Goal: Manage account settings

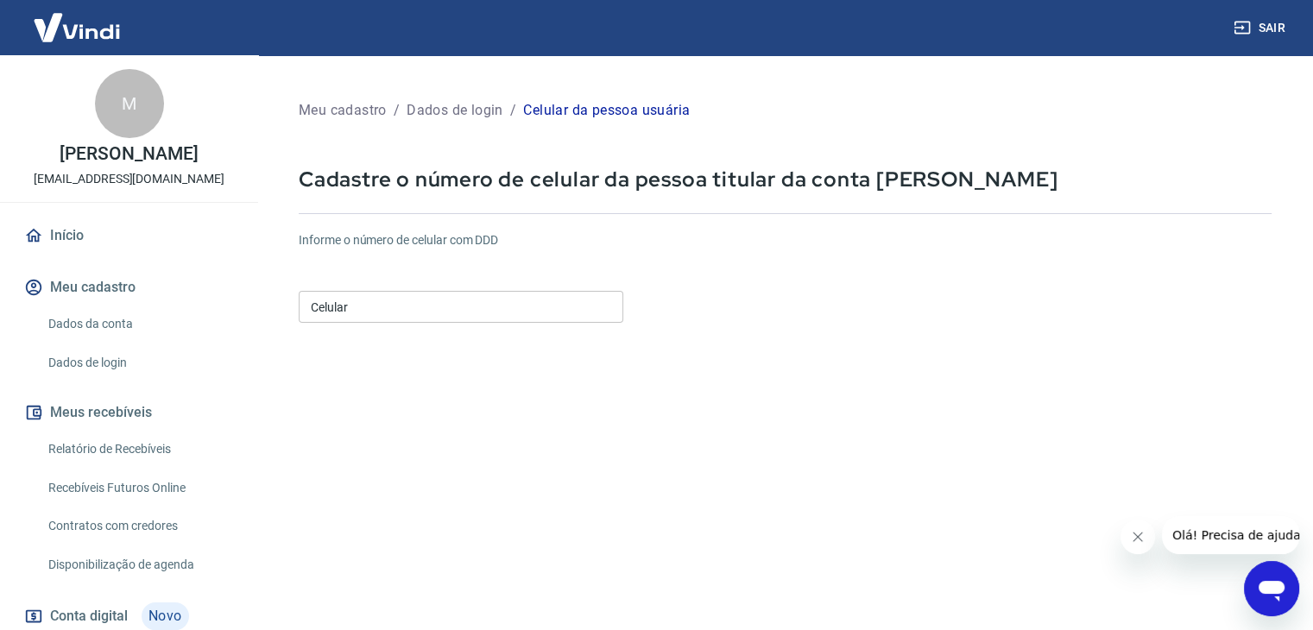
click at [391, 305] on input "Celular" at bounding box center [461, 307] width 325 height 32
type input "(11) 98462-0438"
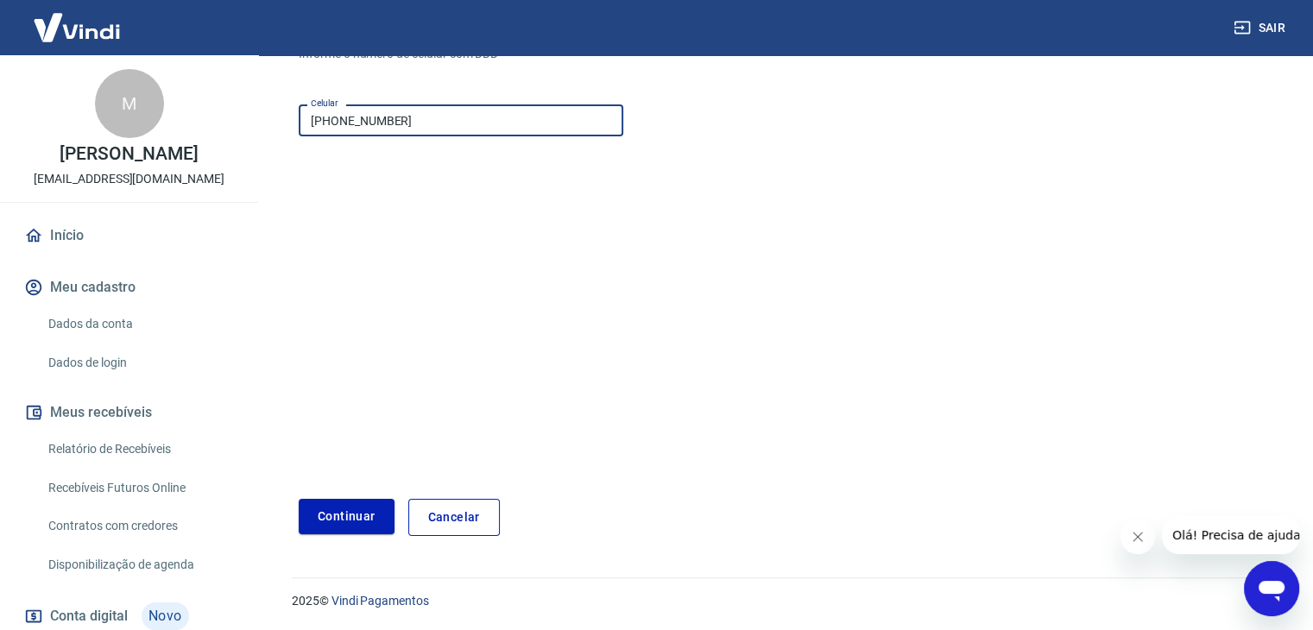
scroll to position [187, 0]
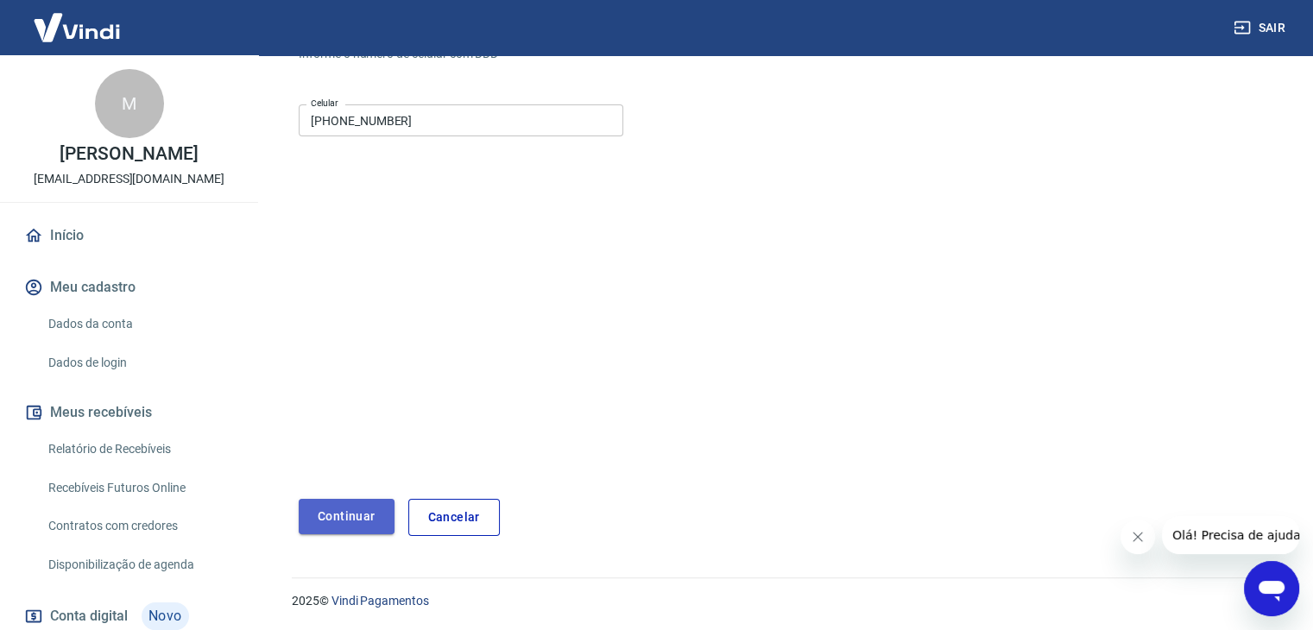
click at [358, 515] on button "Continuar" at bounding box center [347, 516] width 96 height 35
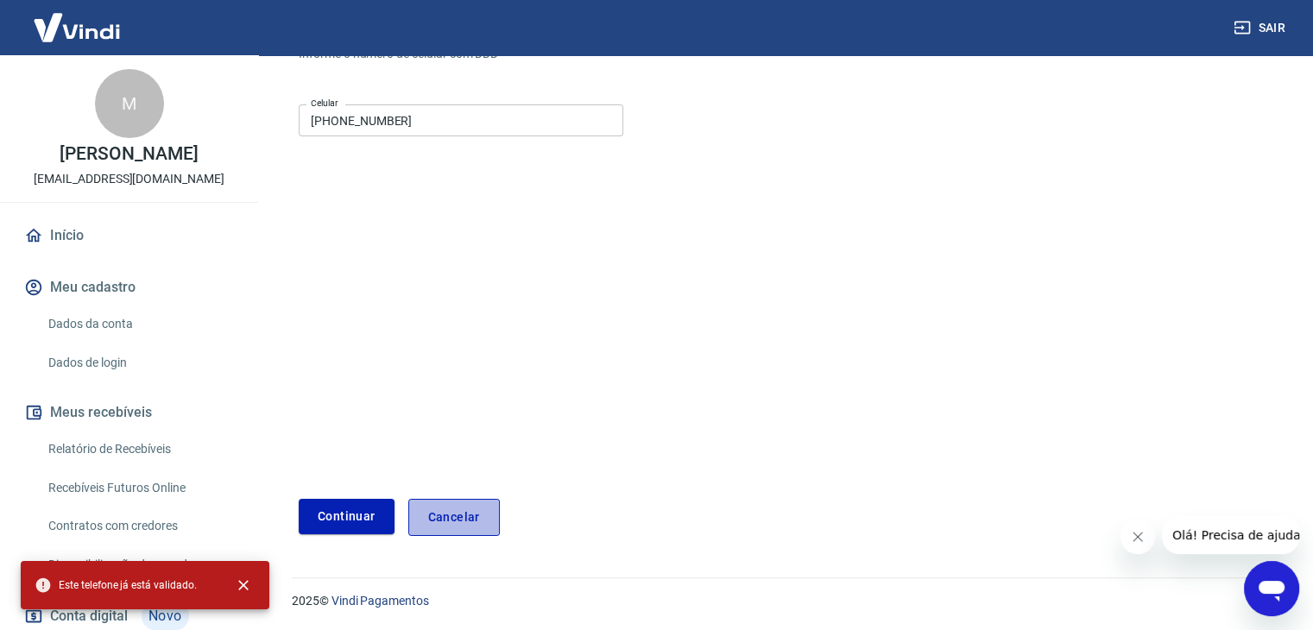
click at [445, 525] on link "Cancelar" at bounding box center [454, 517] width 92 height 37
